Goal: Information Seeking & Learning: Learn about a topic

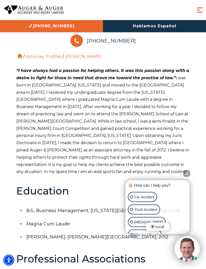
scroll to position [188, 0]
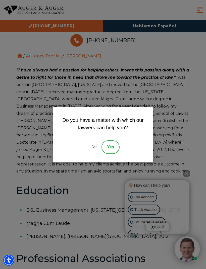
click at [93, 154] on link "No" at bounding box center [93, 148] width 15 height 14
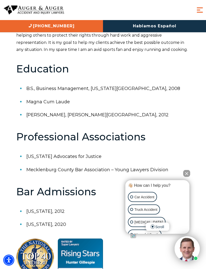
scroll to position [301, 0]
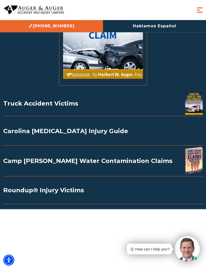
scroll to position [761, 0]
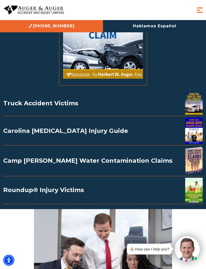
click at [19, 104] on div "Truck Accident Victims" at bounding box center [102, 103] width 199 height 23
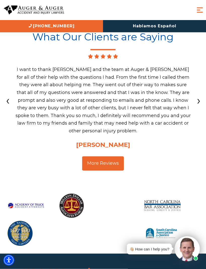
scroll to position [1081, 0]
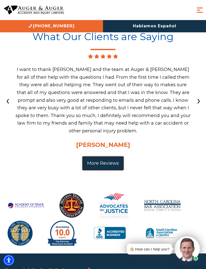
click at [100, 164] on link "More Reviews" at bounding box center [103, 163] width 42 height 14
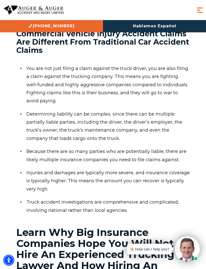
scroll to position [326, 0]
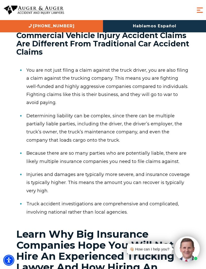
scroll to position [325, 0]
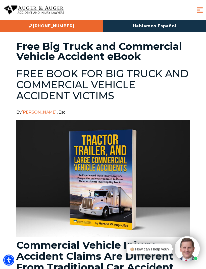
scroll to position [7, 0]
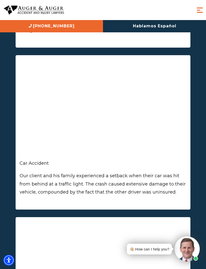
scroll to position [712, 0]
